Goal: Book appointment/travel/reservation

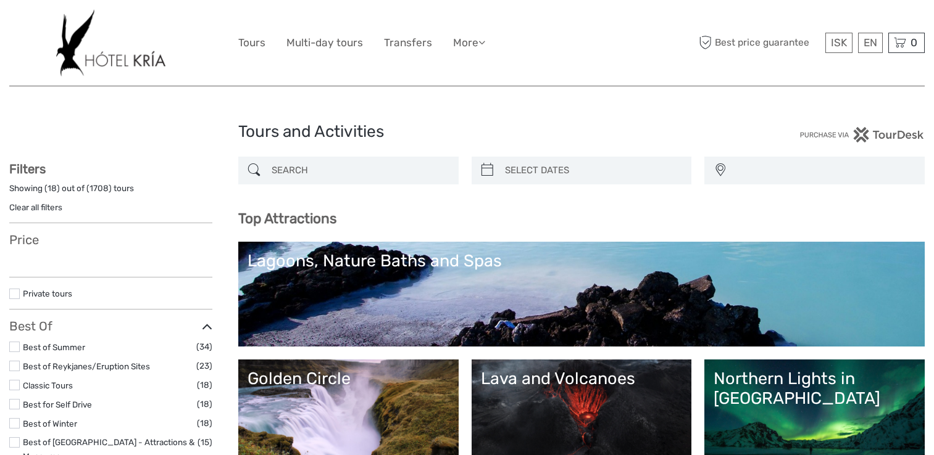
select select
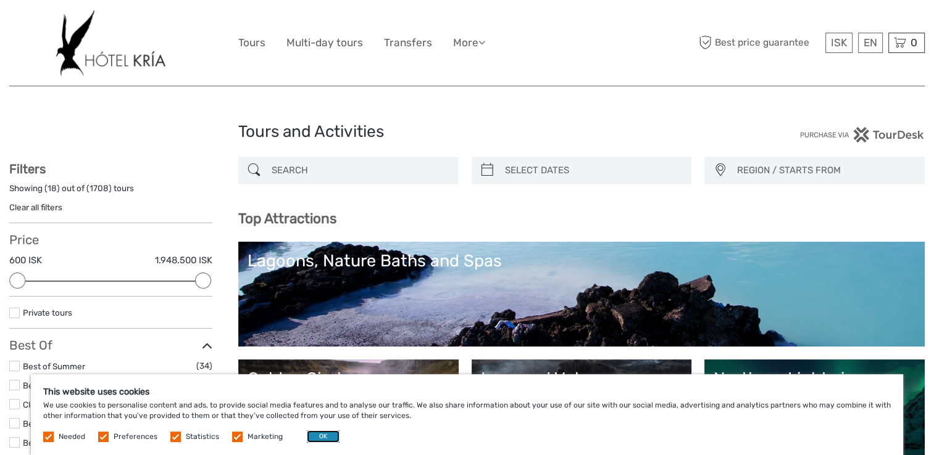
click at [309, 432] on button "OK" at bounding box center [323, 437] width 33 height 12
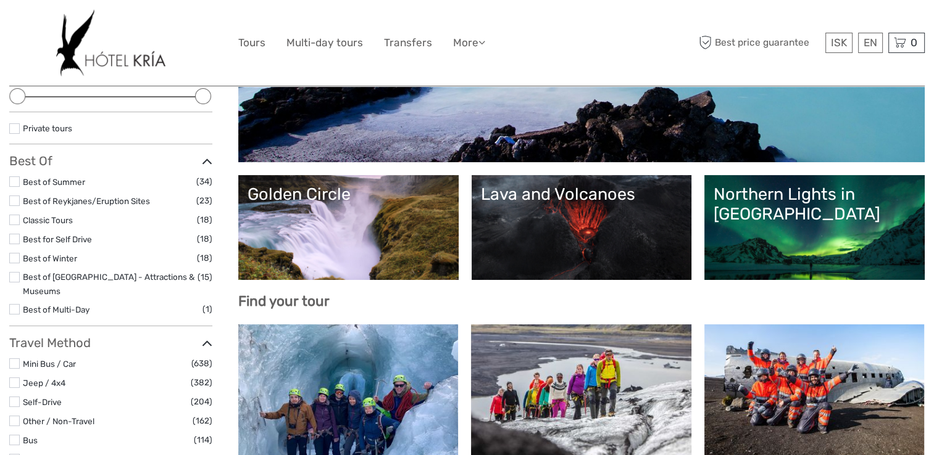
scroll to position [185, 0]
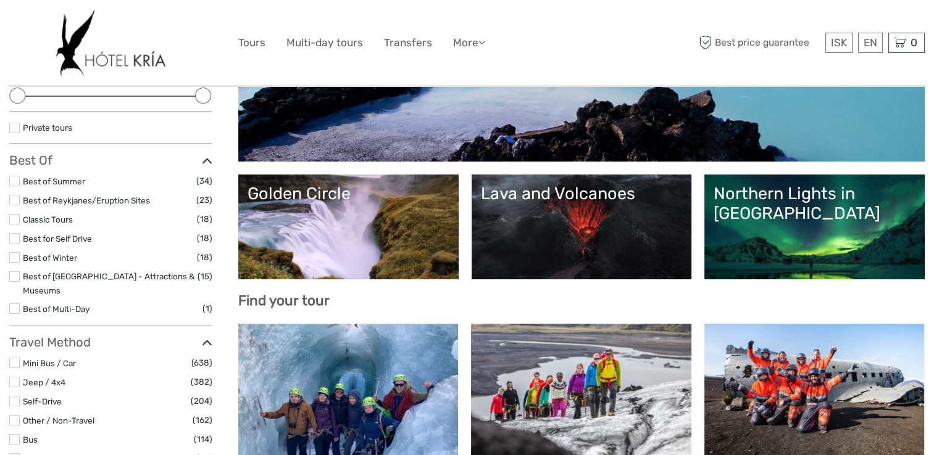
click at [879, 267] on link "Northern Lights in [GEOGRAPHIC_DATA]" at bounding box center [814, 227] width 202 height 86
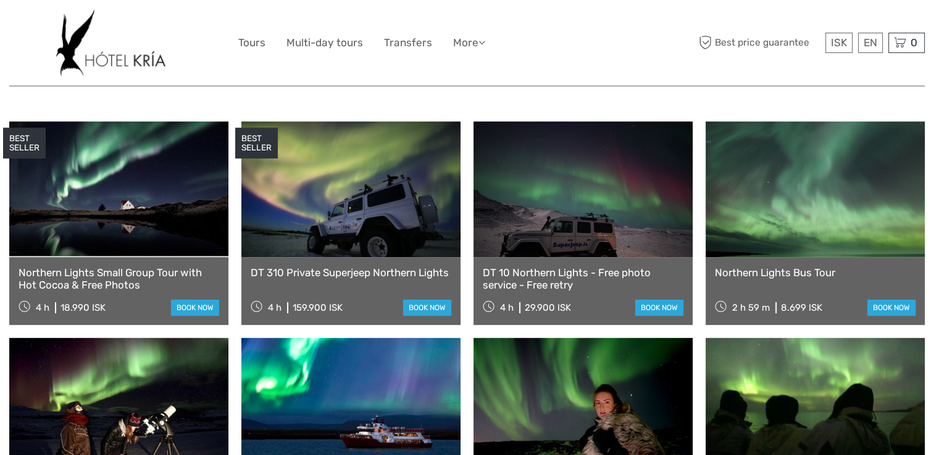
scroll to position [494, 0]
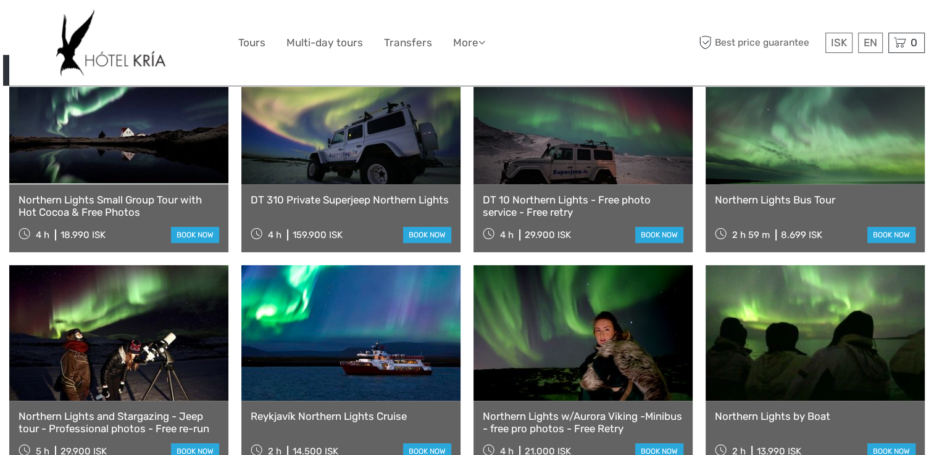
click at [391, 226] on div "4 h 159.900 ISK book now" at bounding box center [351, 234] width 201 height 17
click at [388, 114] on link at bounding box center [350, 117] width 219 height 136
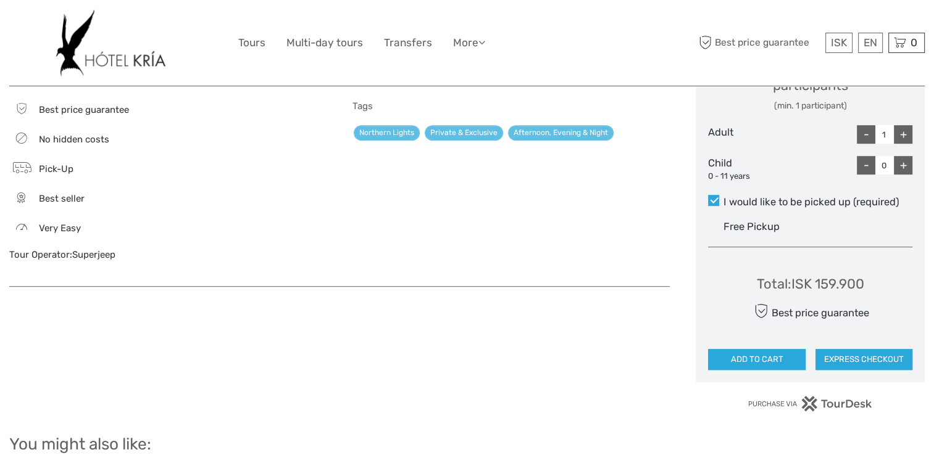
scroll to position [555, 0]
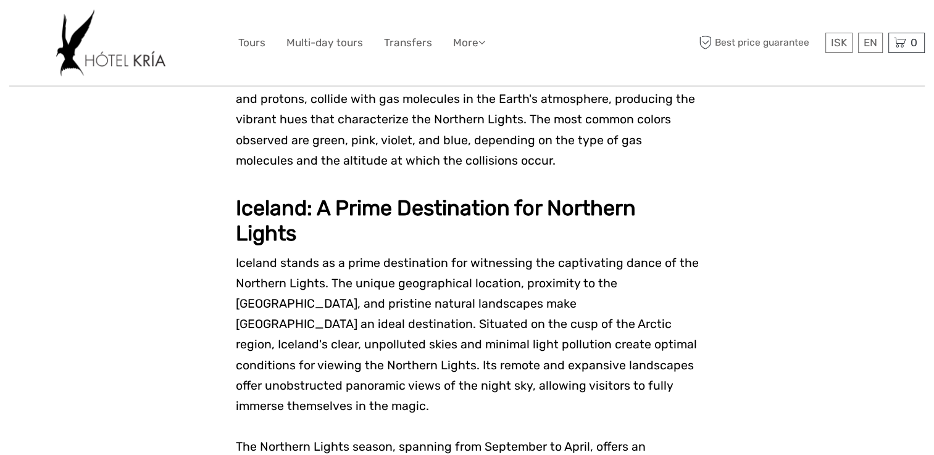
scroll to position [864, 0]
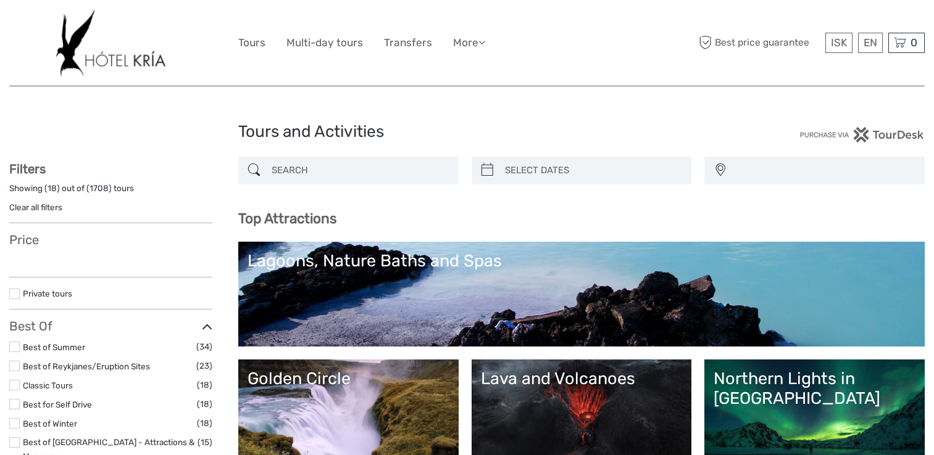
select select
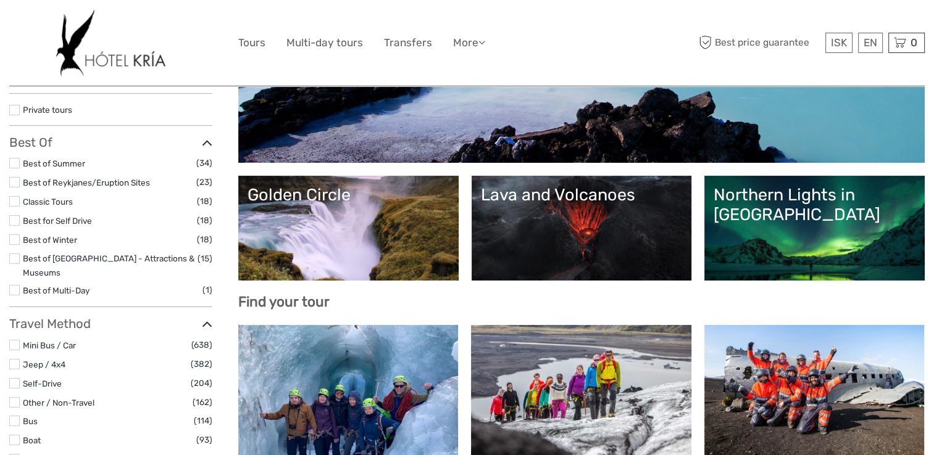
select select
